Goal: Task Accomplishment & Management: Use online tool/utility

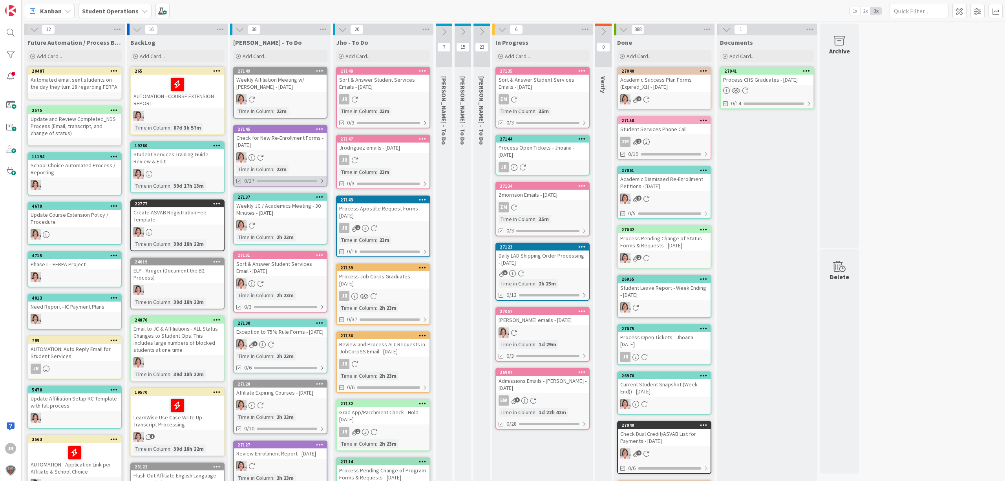
drag, startPoint x: 275, startPoint y: 178, endPoint x: 272, endPoint y: 175, distance: 4.5
click at [275, 177] on div "0/17" at bounding box center [280, 181] width 93 height 10
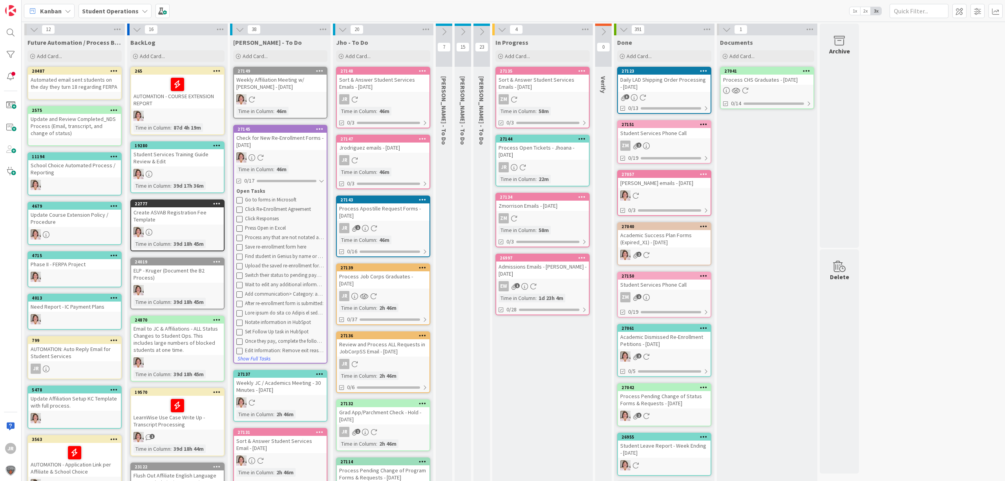
click at [286, 128] on div "27145" at bounding box center [281, 128] width 89 height 5
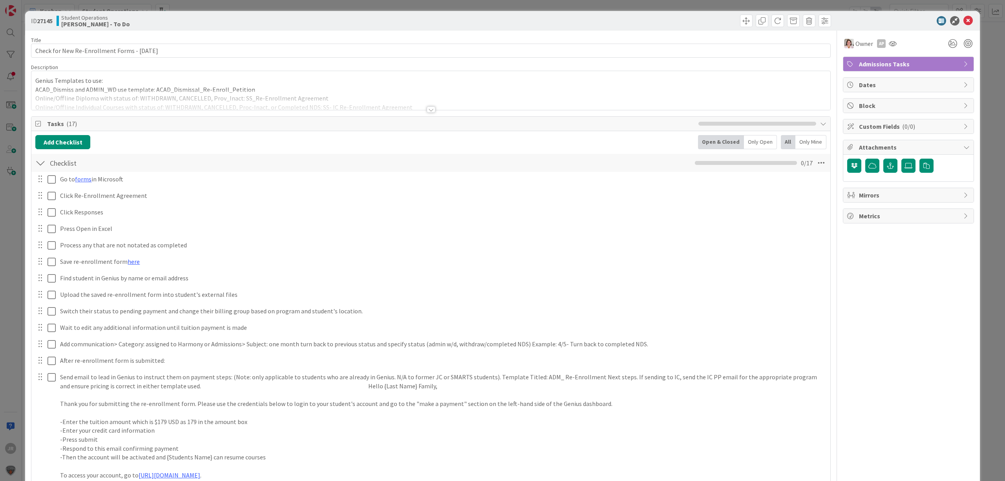
click at [716, 3] on div "ID 27145 Student Operations [PERSON_NAME] - To Do Title 46 / 128 Check for New …" at bounding box center [502, 240] width 1005 height 481
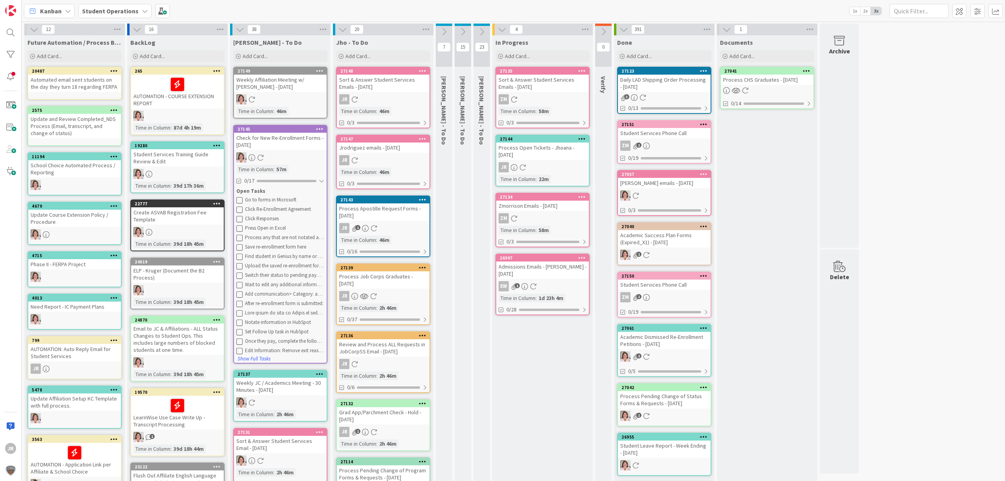
click at [236, 30] on icon at bounding box center [239, 29] width 9 height 9
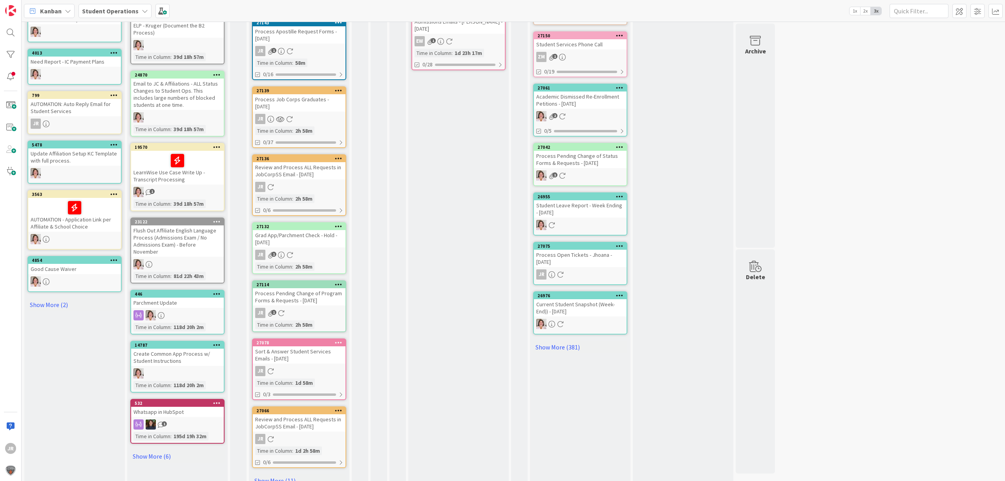
scroll to position [256, 0]
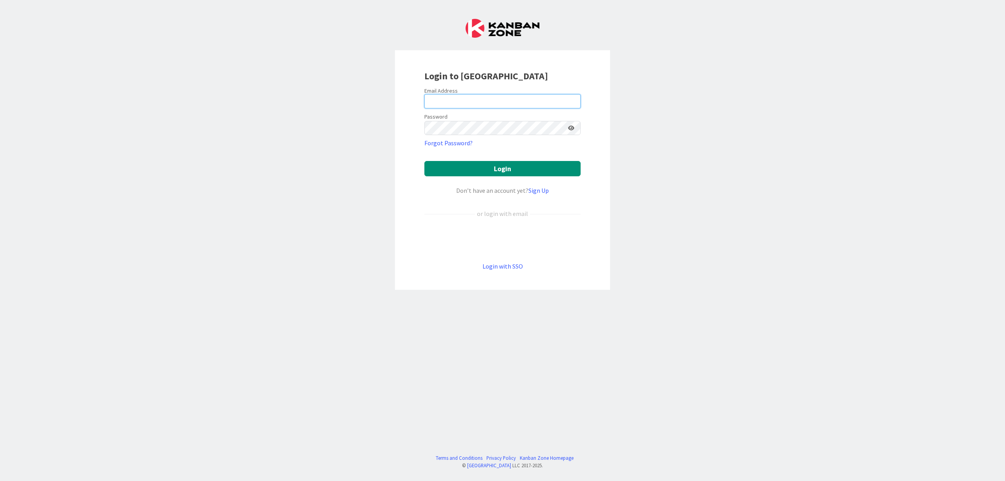
click at [505, 100] on input "email" at bounding box center [502, 101] width 156 height 14
type input "jrodriguez@citizenshighschool.com"
click at [424, 161] on button "Login" at bounding box center [502, 168] width 156 height 15
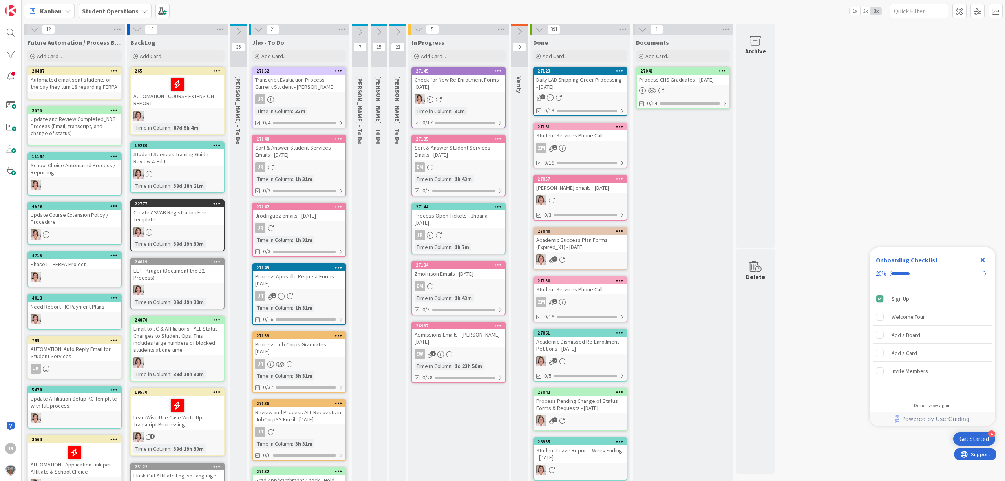
click at [980, 261] on icon "Close Checklist" at bounding box center [982, 259] width 5 height 5
